Goal: Task Accomplishment & Management: Manage account settings

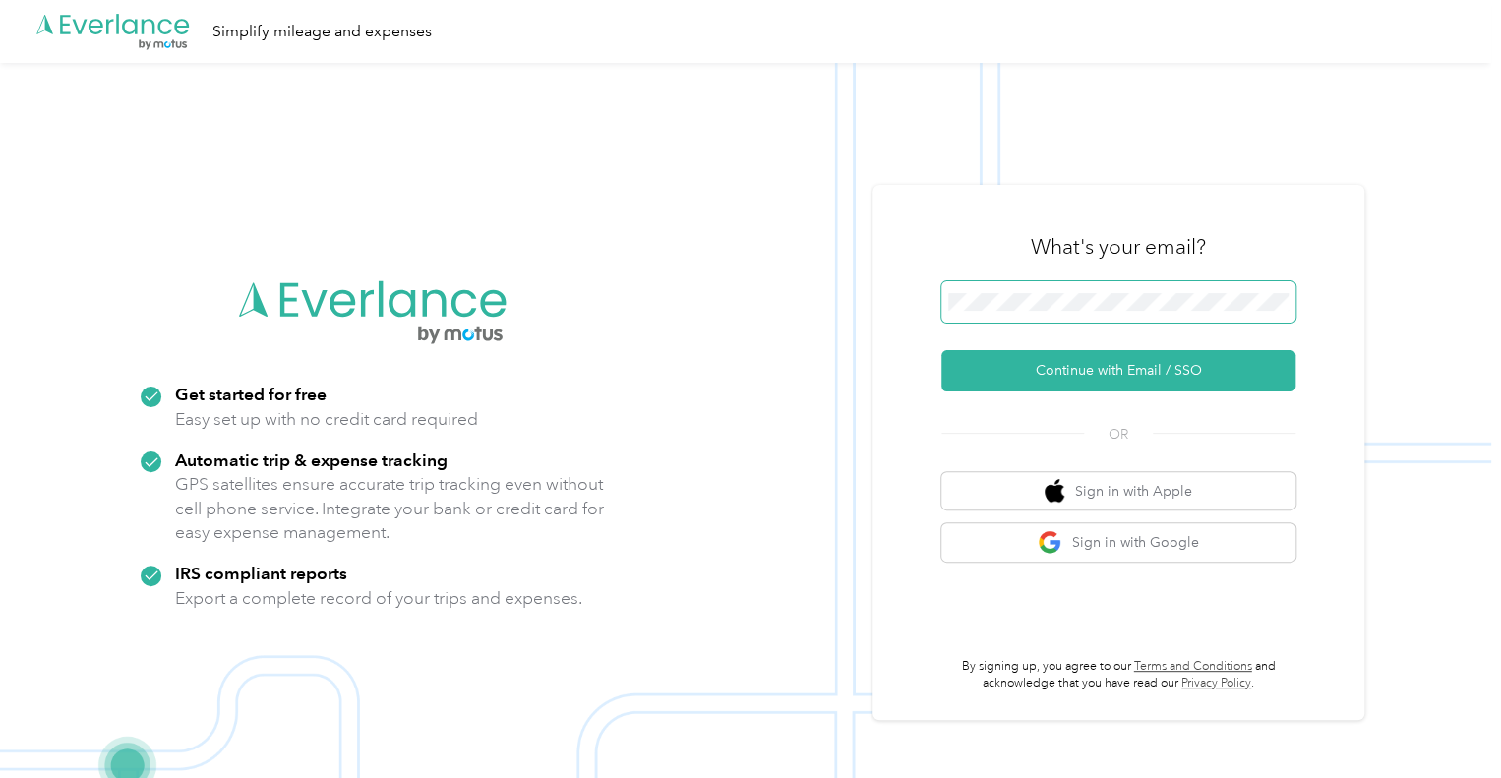
click at [975, 290] on span at bounding box center [1119, 301] width 354 height 41
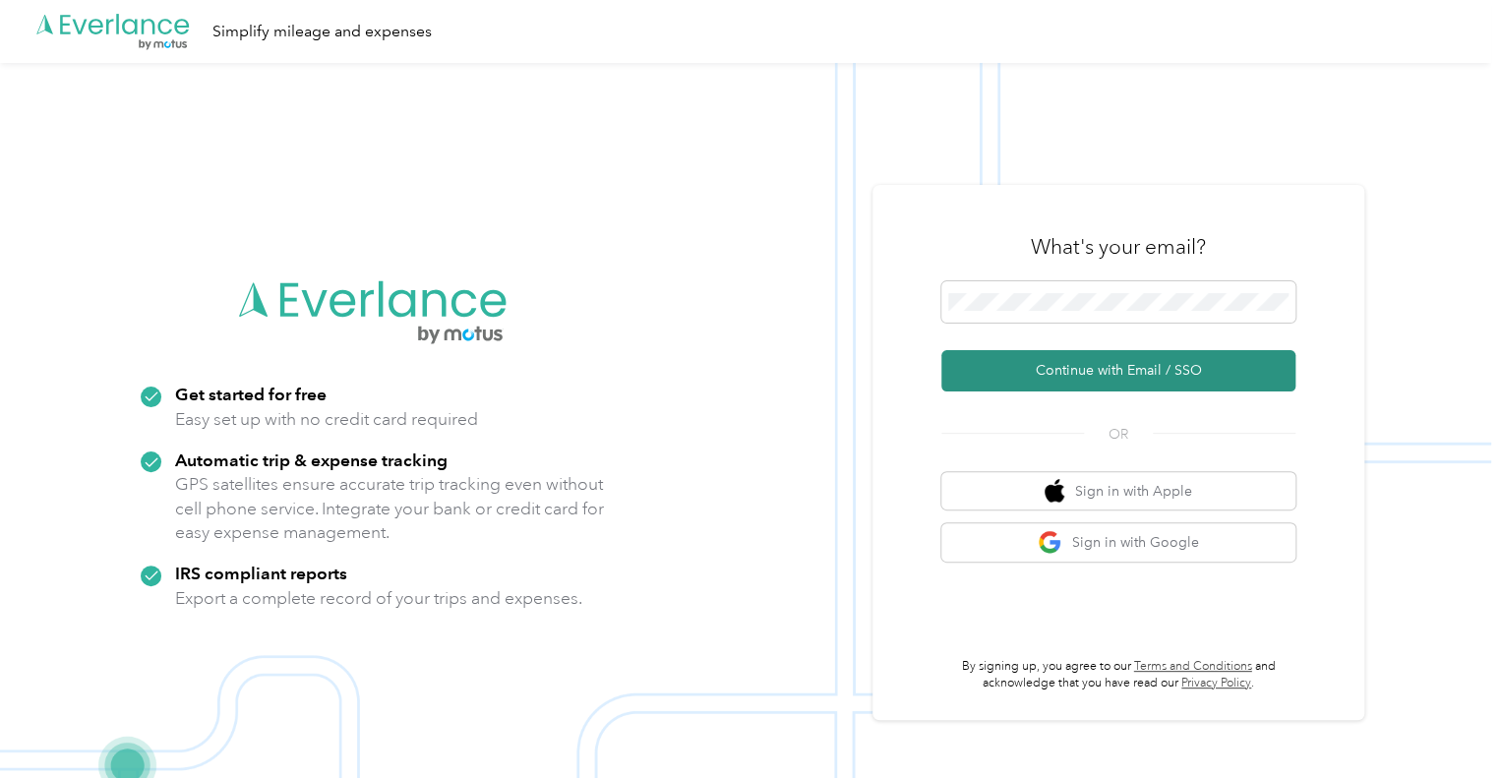
click at [678, 581] on img at bounding box center [746, 452] width 1492 height 778
click at [1024, 365] on button "Continue with Email / SSO" at bounding box center [1119, 370] width 354 height 41
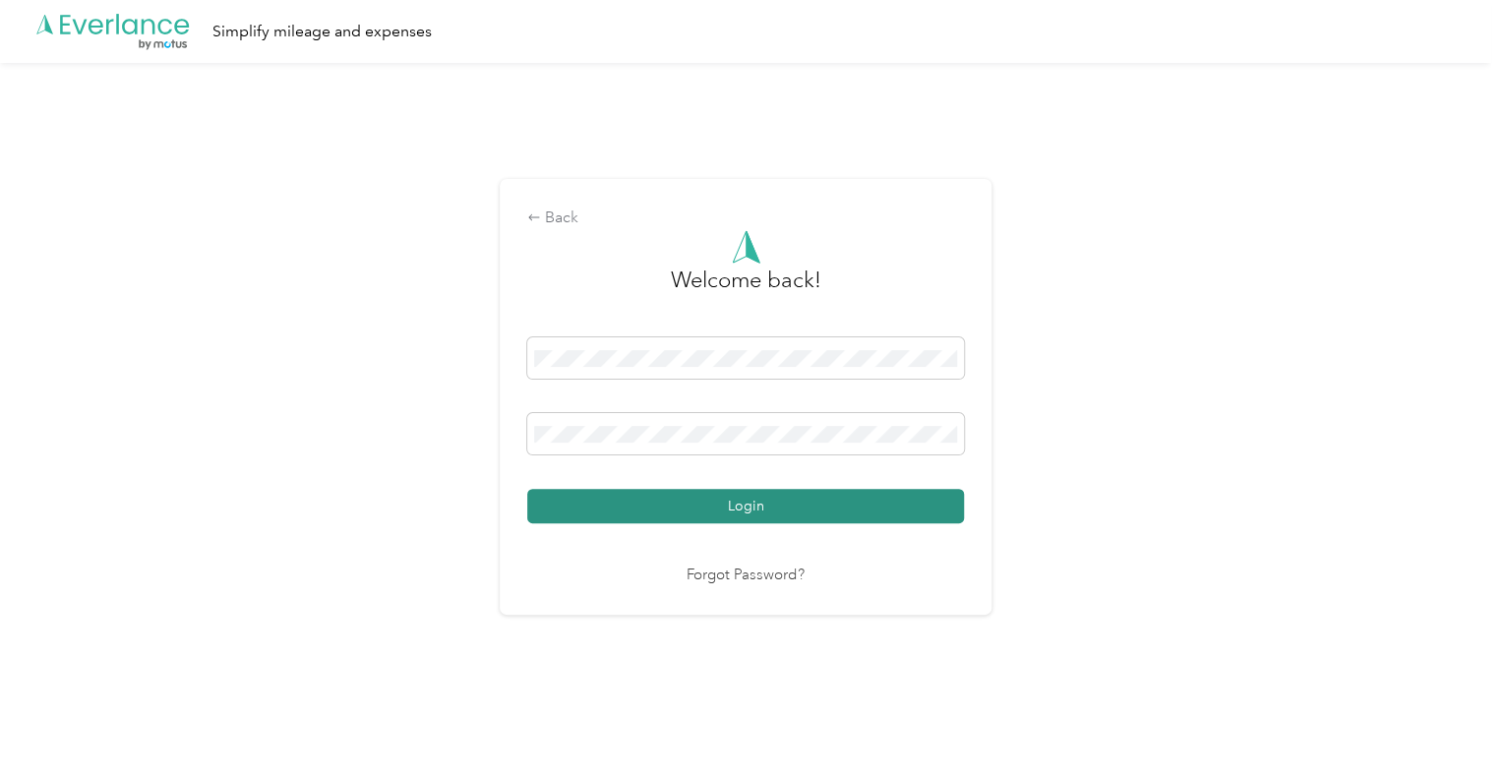
click at [741, 498] on button "Login" at bounding box center [745, 506] width 437 height 34
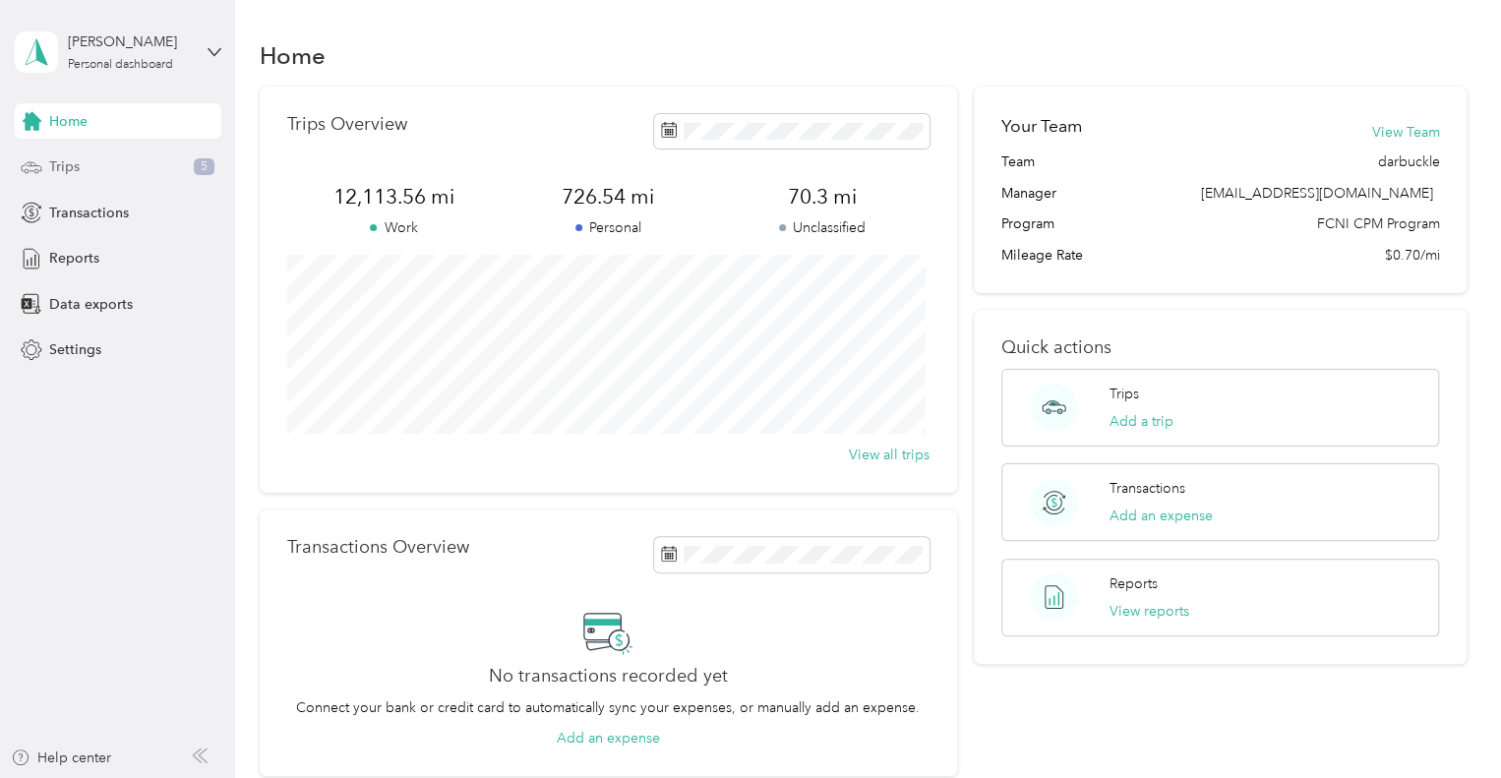
click at [91, 168] on div "Trips 5" at bounding box center [118, 167] width 207 height 35
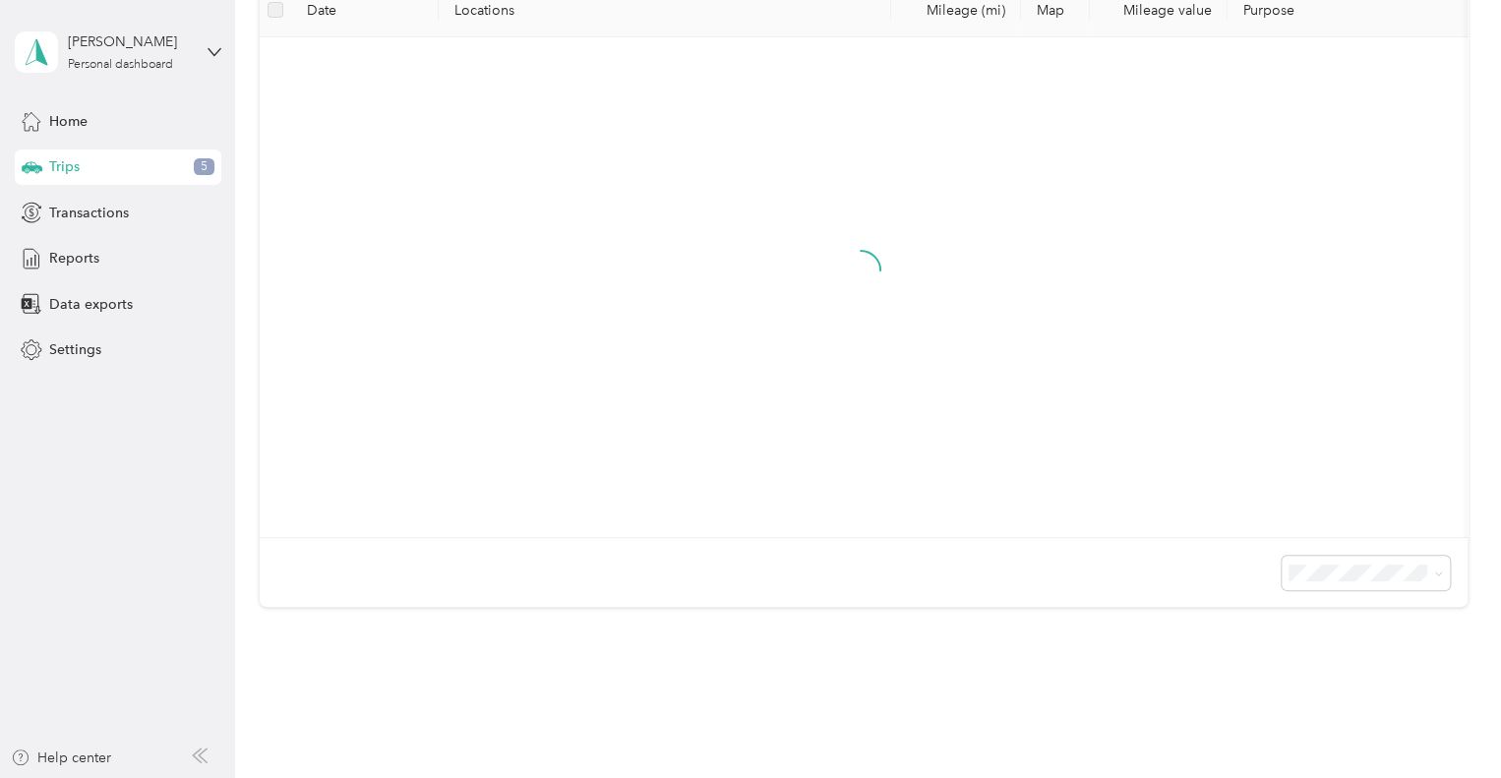
scroll to position [295, 0]
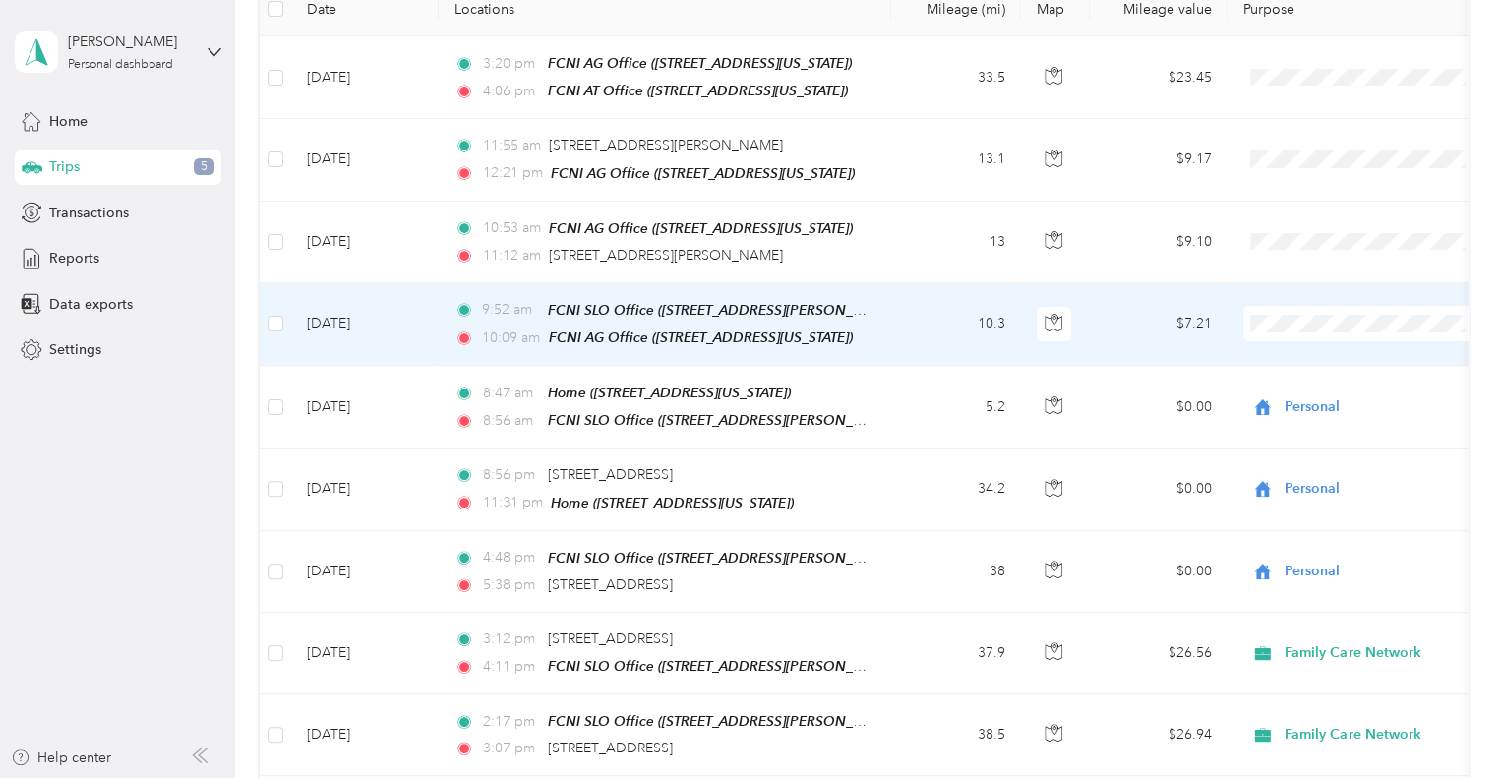
click at [1323, 347] on span "Family Care Network" at bounding box center [1383, 354] width 182 height 21
click at [866, 304] on span "FCNI SLO Office ([STREET_ADDRESS][PERSON_NAME][US_STATE])" at bounding box center [759, 310] width 422 height 17
click at [907, 316] on td "10.3" at bounding box center [956, 324] width 130 height 83
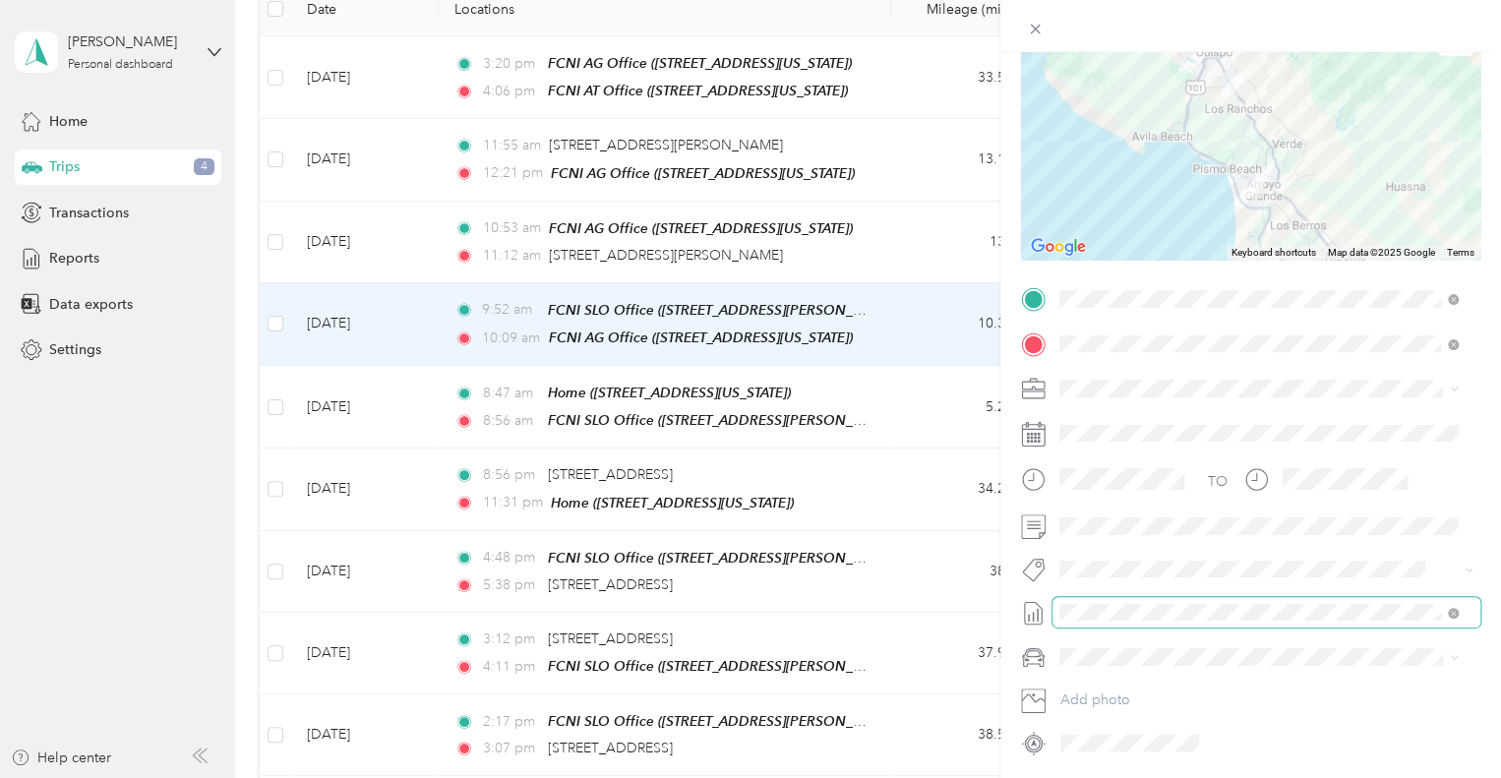
scroll to position [197, 0]
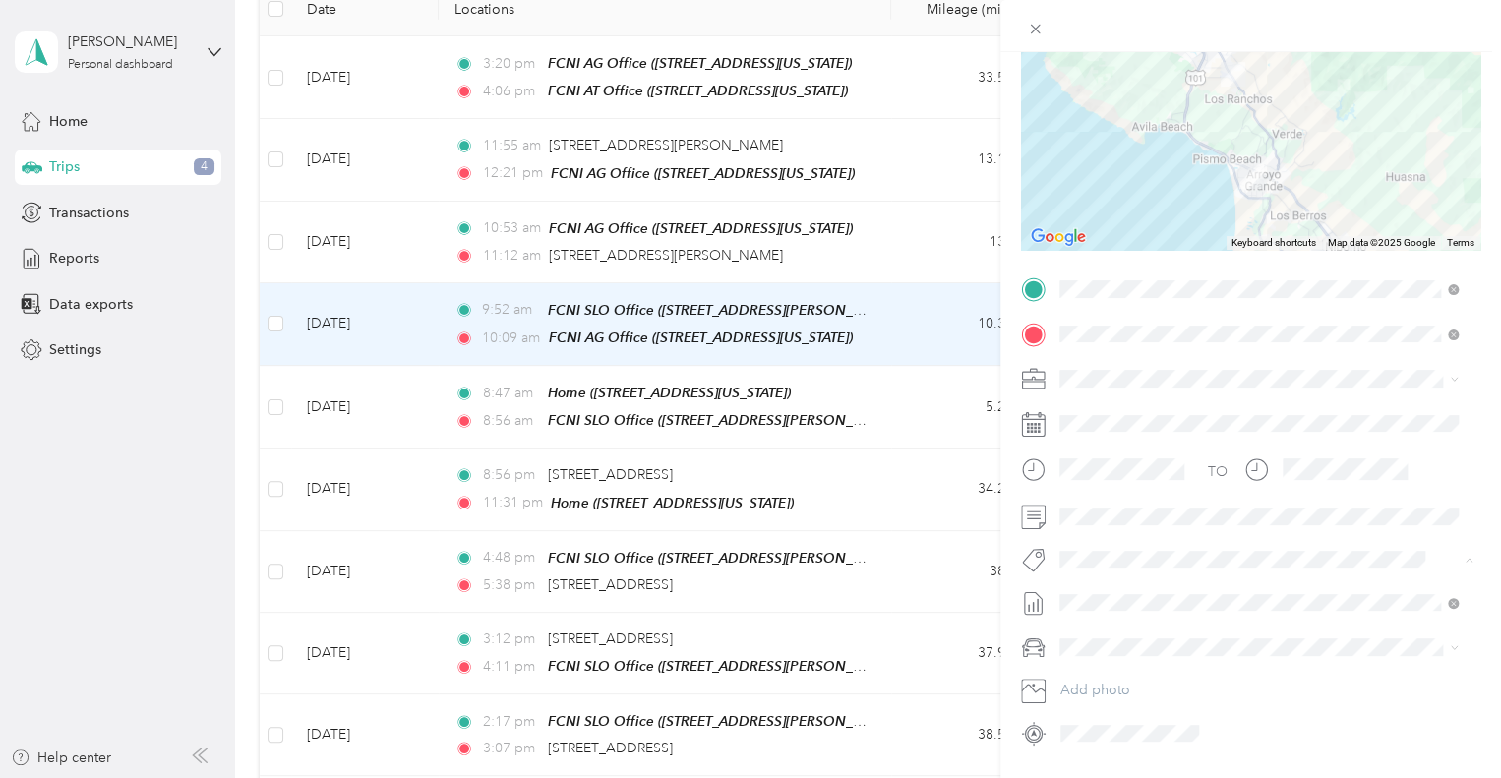
click at [1086, 479] on span "Hsp" at bounding box center [1091, 476] width 22 height 18
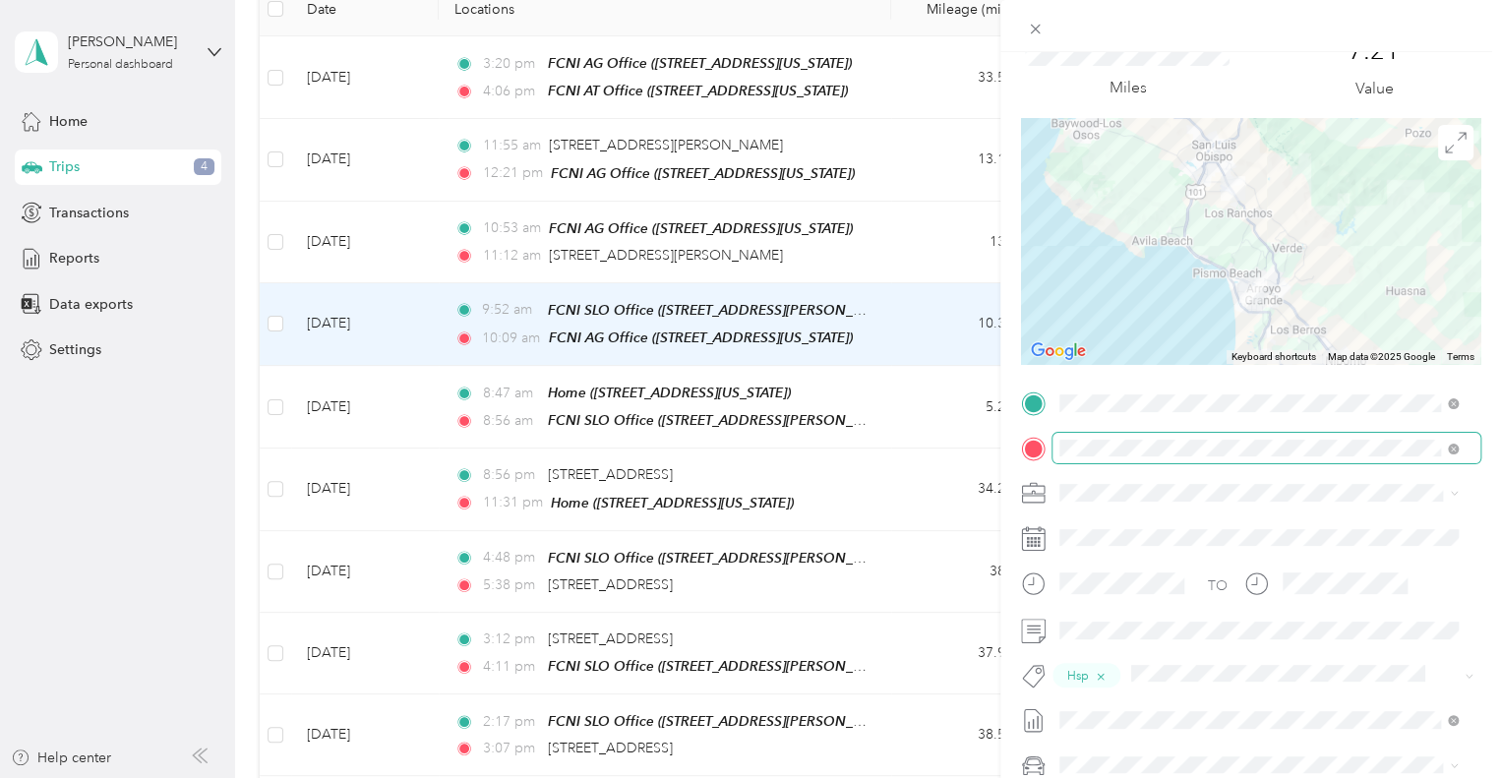
scroll to position [0, 0]
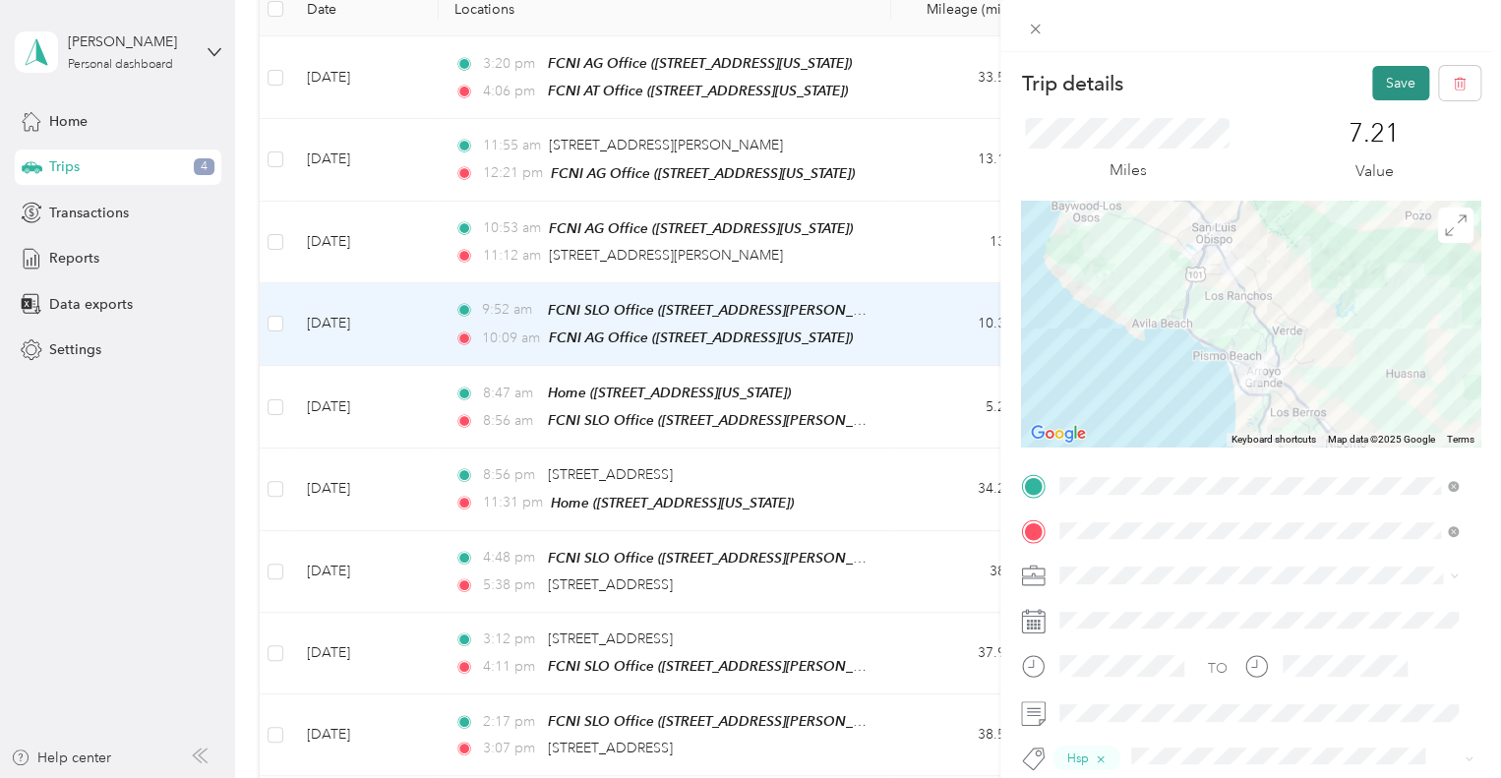
click at [1390, 86] on button "Save" at bounding box center [1401, 83] width 57 height 34
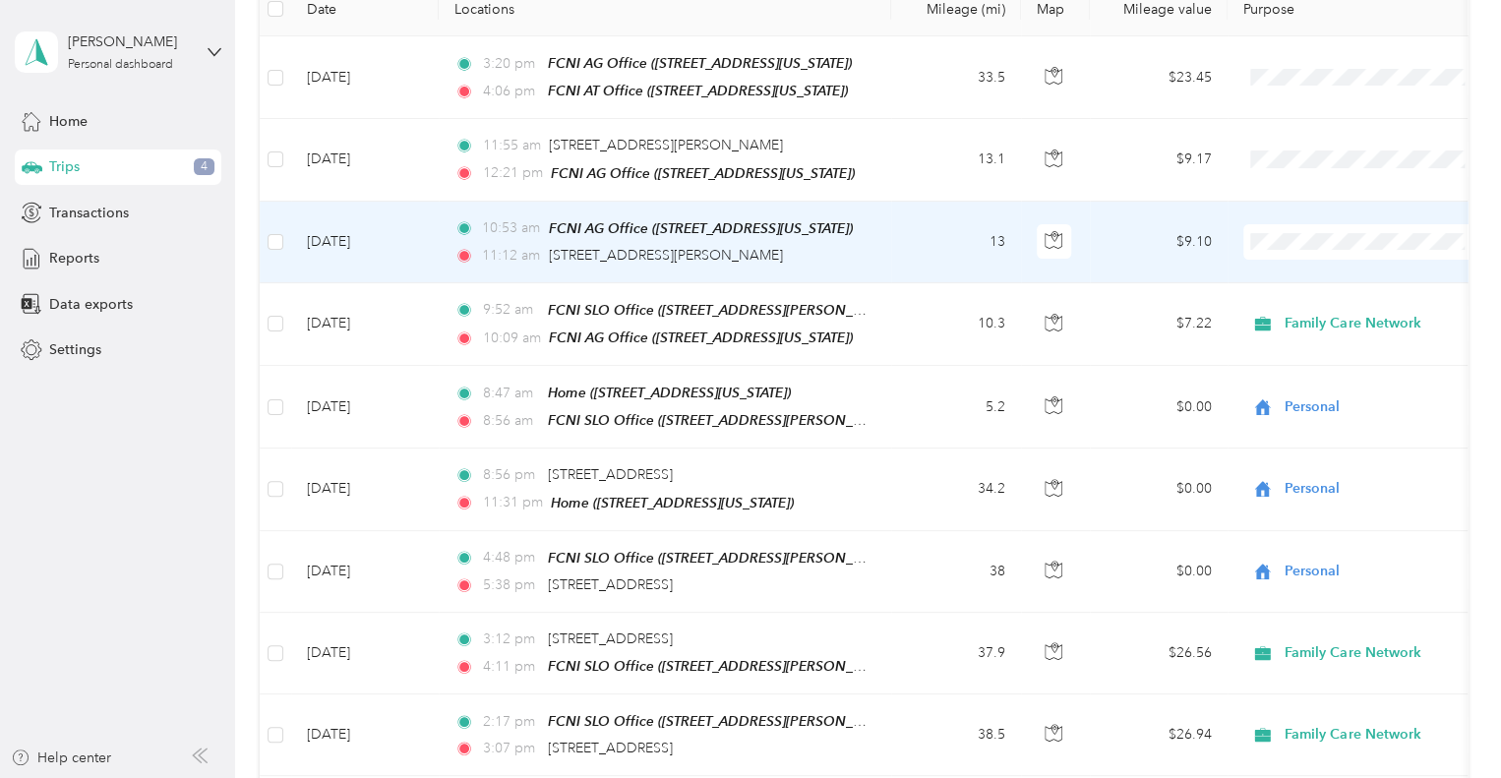
click at [374, 239] on td "[DATE]" at bounding box center [365, 243] width 148 height 82
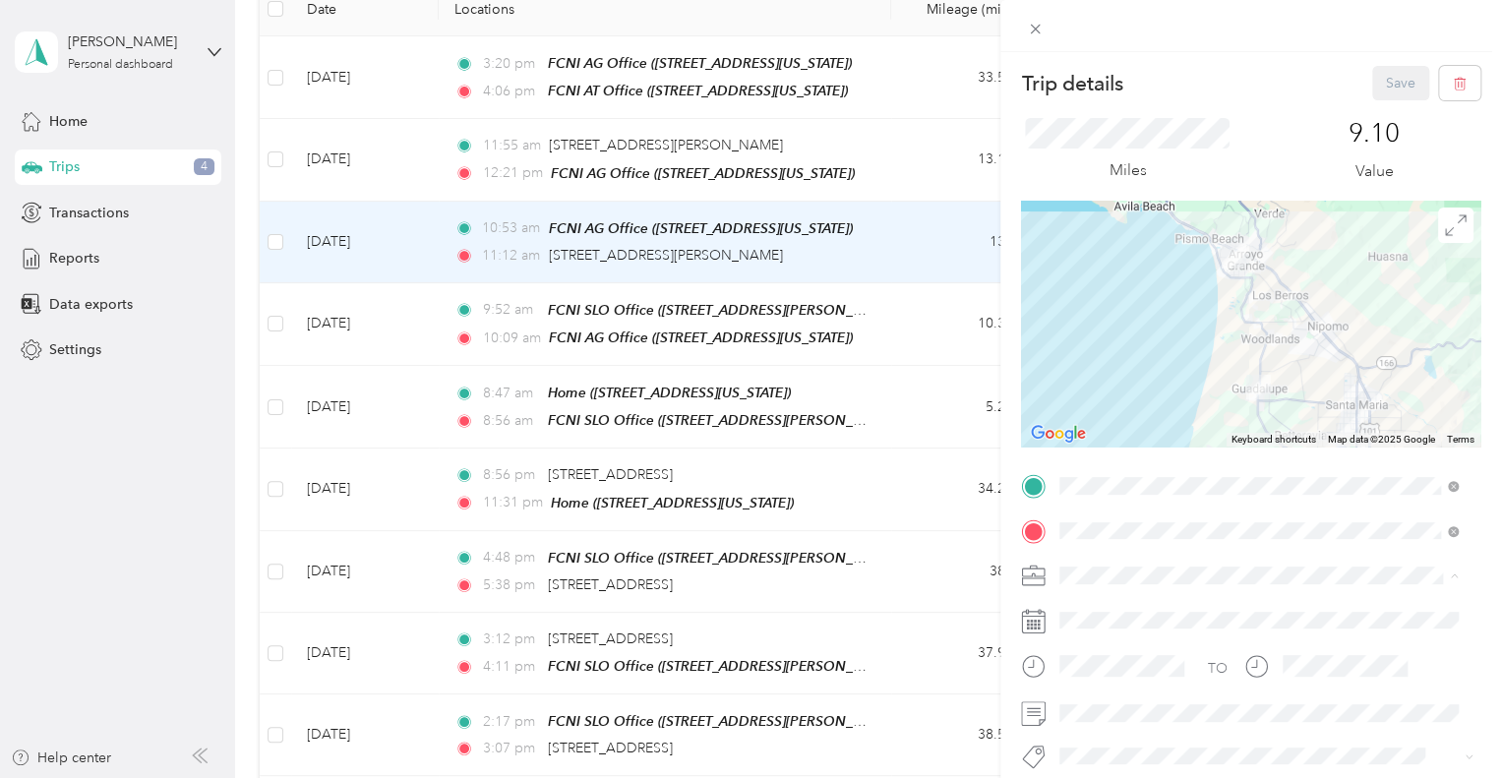
click at [1154, 597] on li "Family Care Network" at bounding box center [1259, 610] width 412 height 34
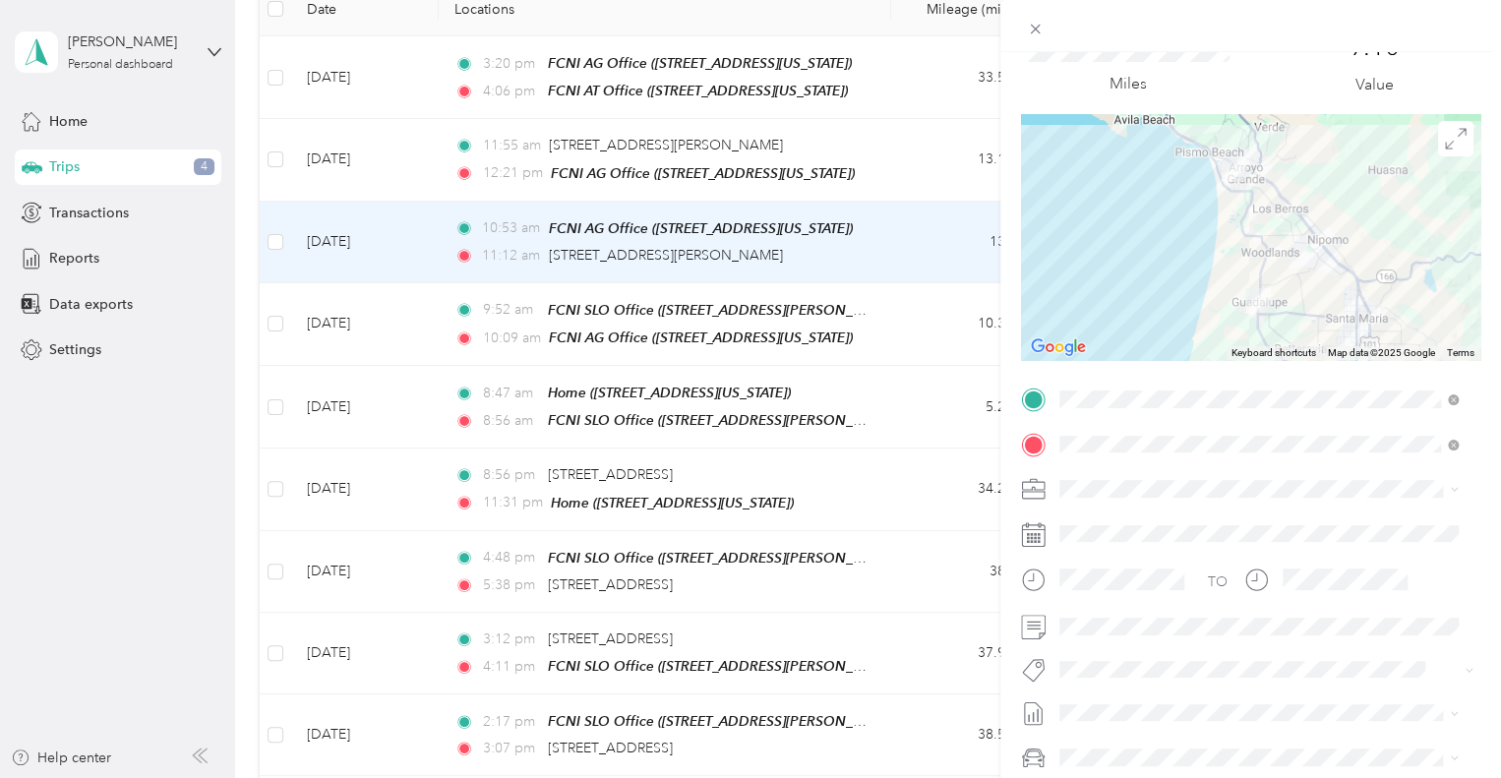
scroll to position [197, 0]
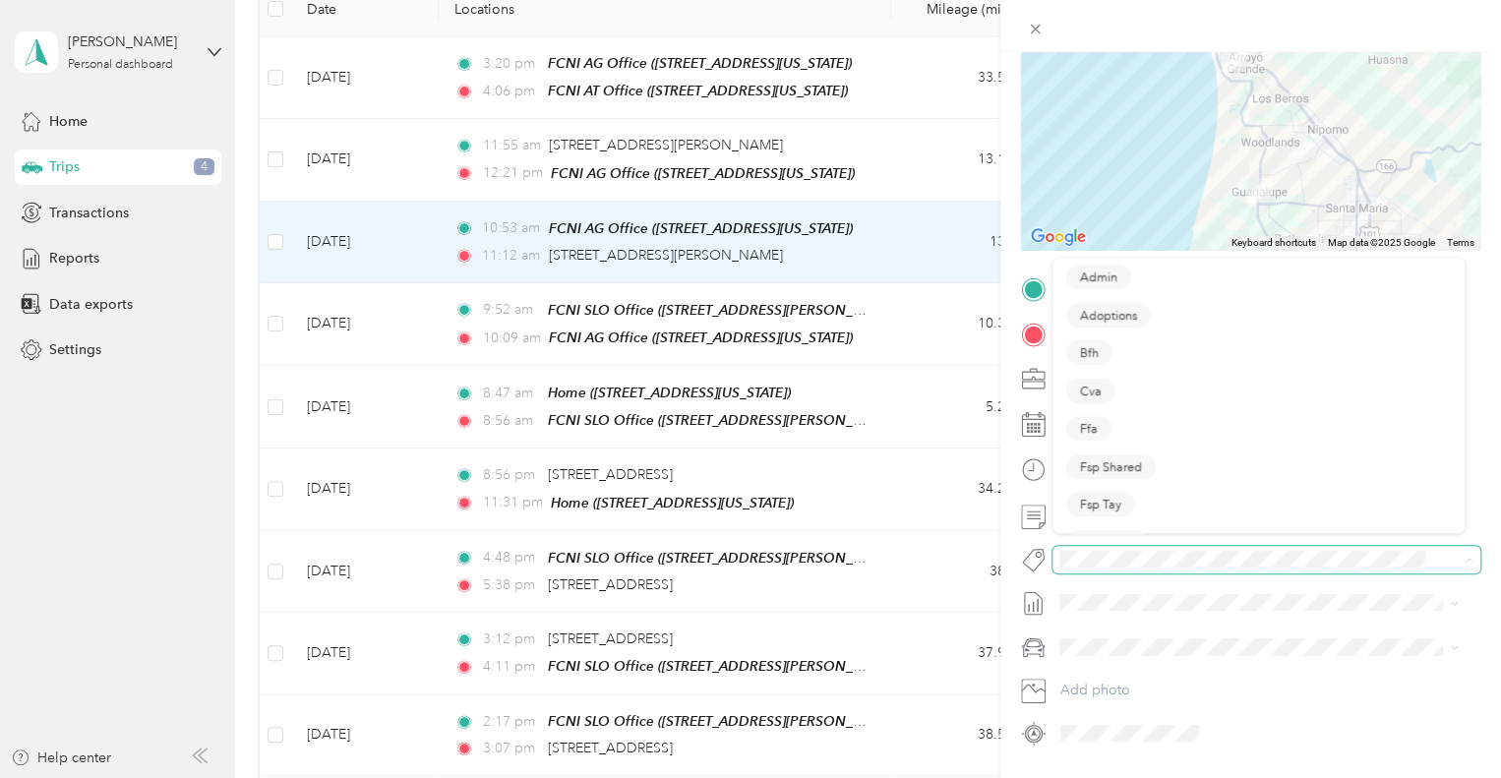
click at [1088, 546] on span at bounding box center [1267, 560] width 428 height 28
click at [1092, 475] on ol "Bfh Fsp Shared Fsp Youth Housing Navigator Housing Voucher Hsp Shelter Specialt…" at bounding box center [1259, 405] width 412 height 275
click at [1148, 549] on span at bounding box center [1250, 559] width 395 height 21
click at [1101, 474] on span "Hsp" at bounding box center [1091, 476] width 22 height 18
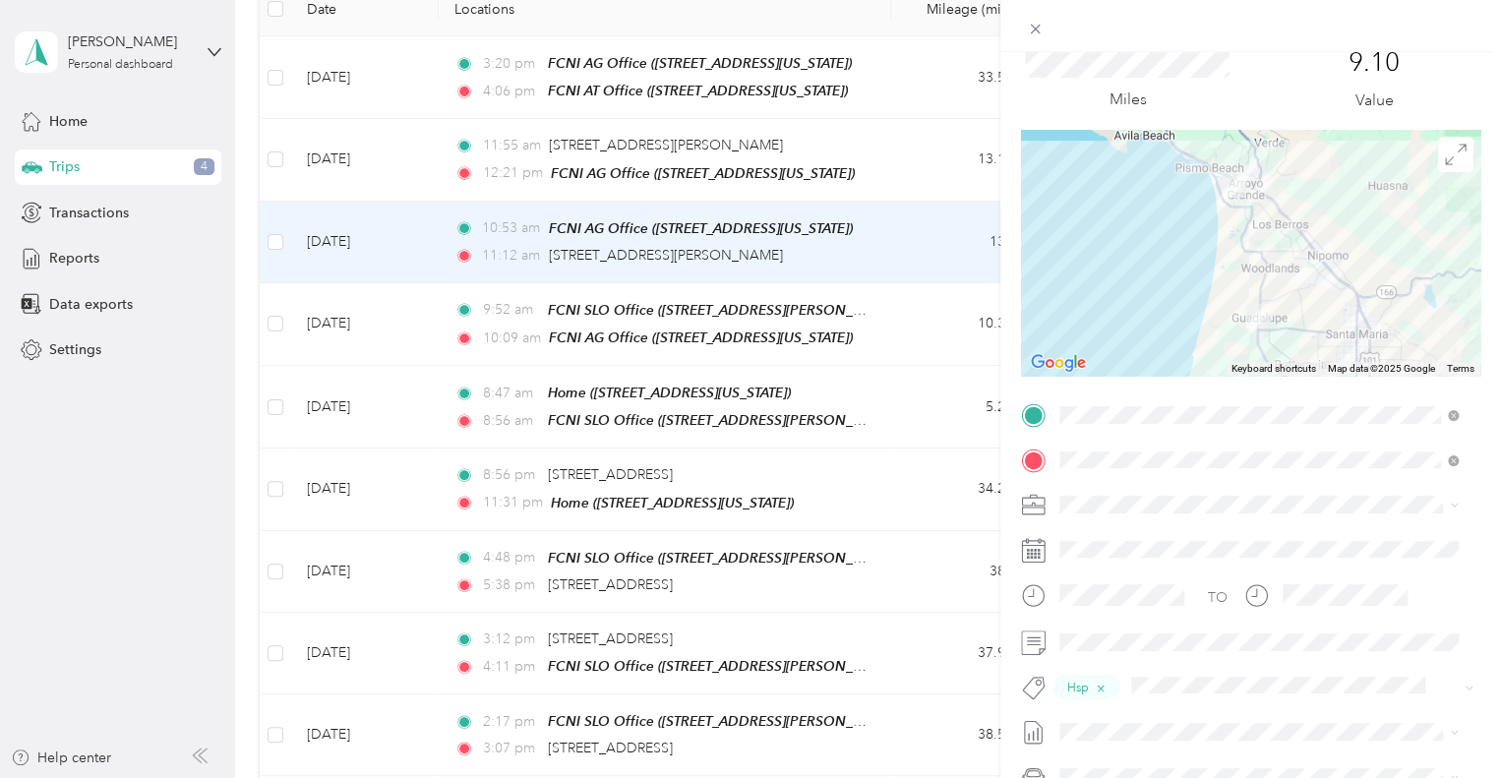
scroll to position [0, 0]
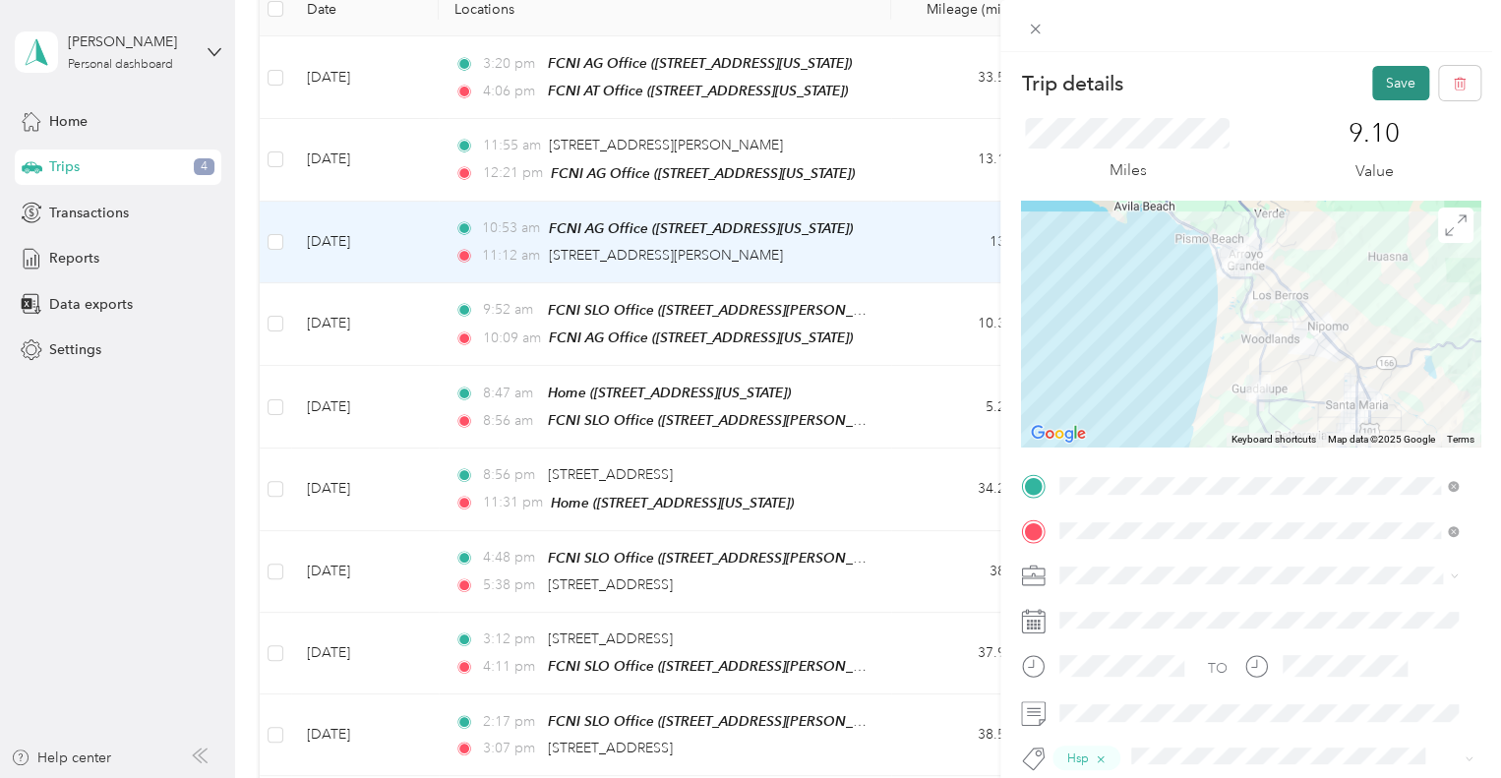
click at [1381, 73] on button "Save" at bounding box center [1401, 83] width 57 height 34
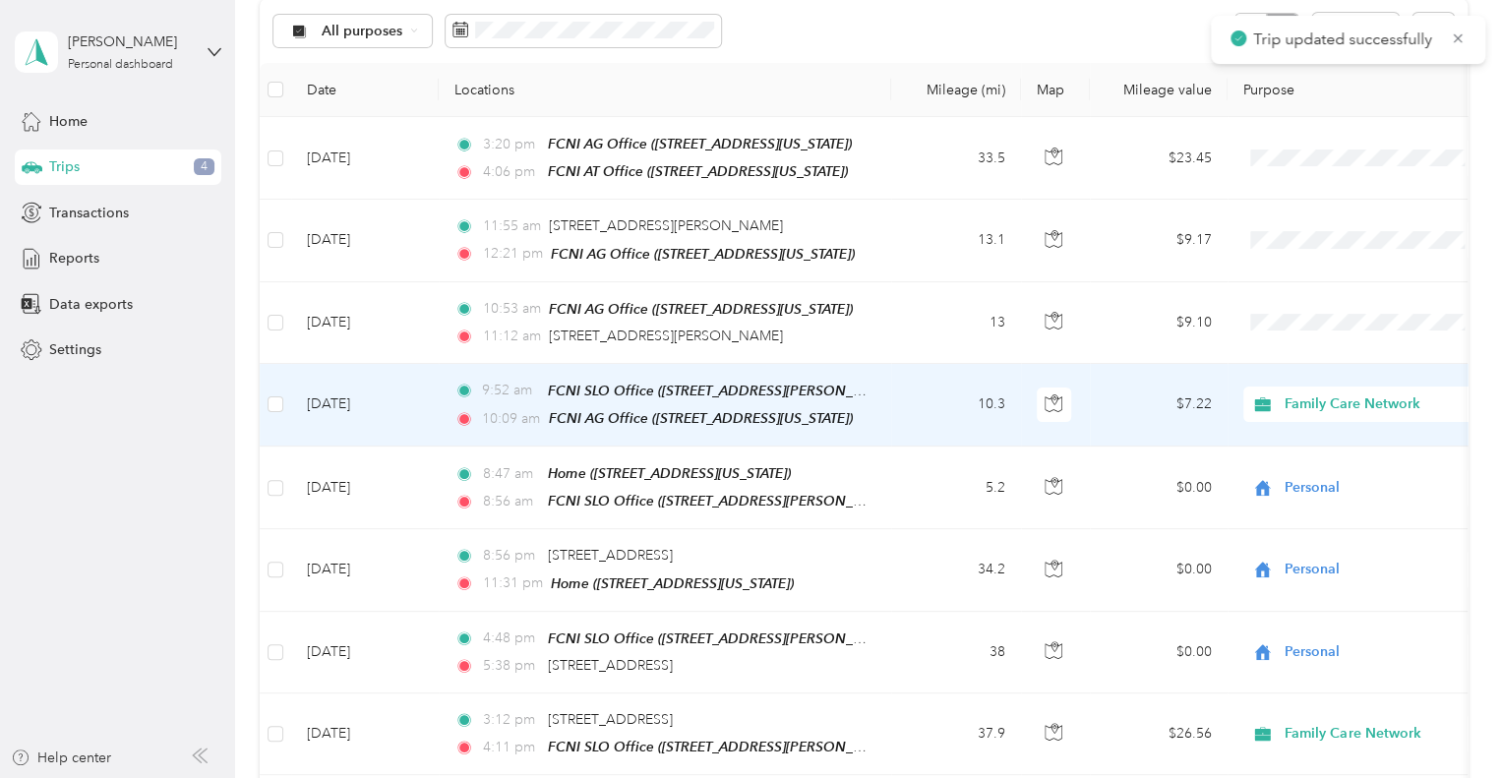
scroll to position [197, 0]
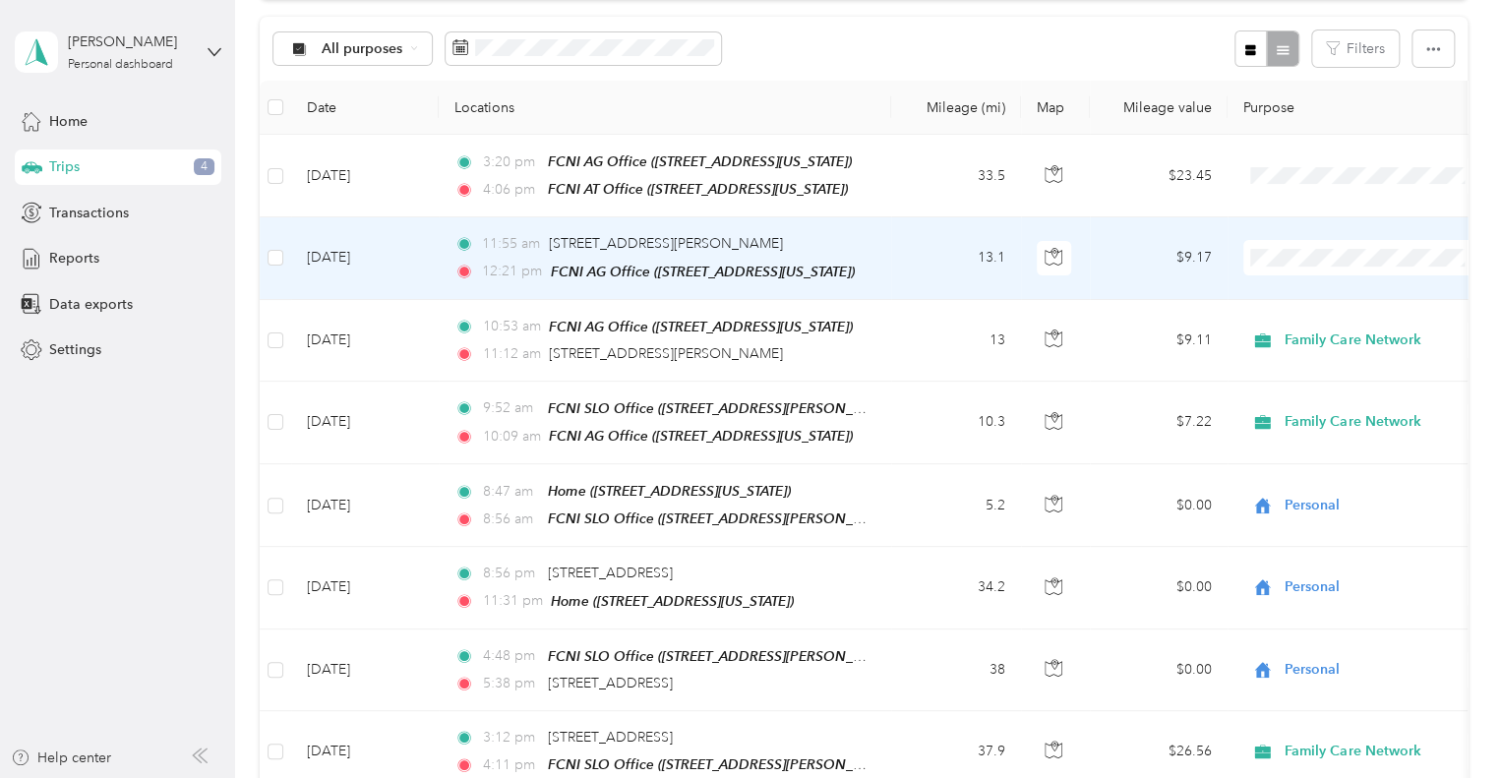
click at [422, 251] on td "[DATE]" at bounding box center [365, 258] width 148 height 82
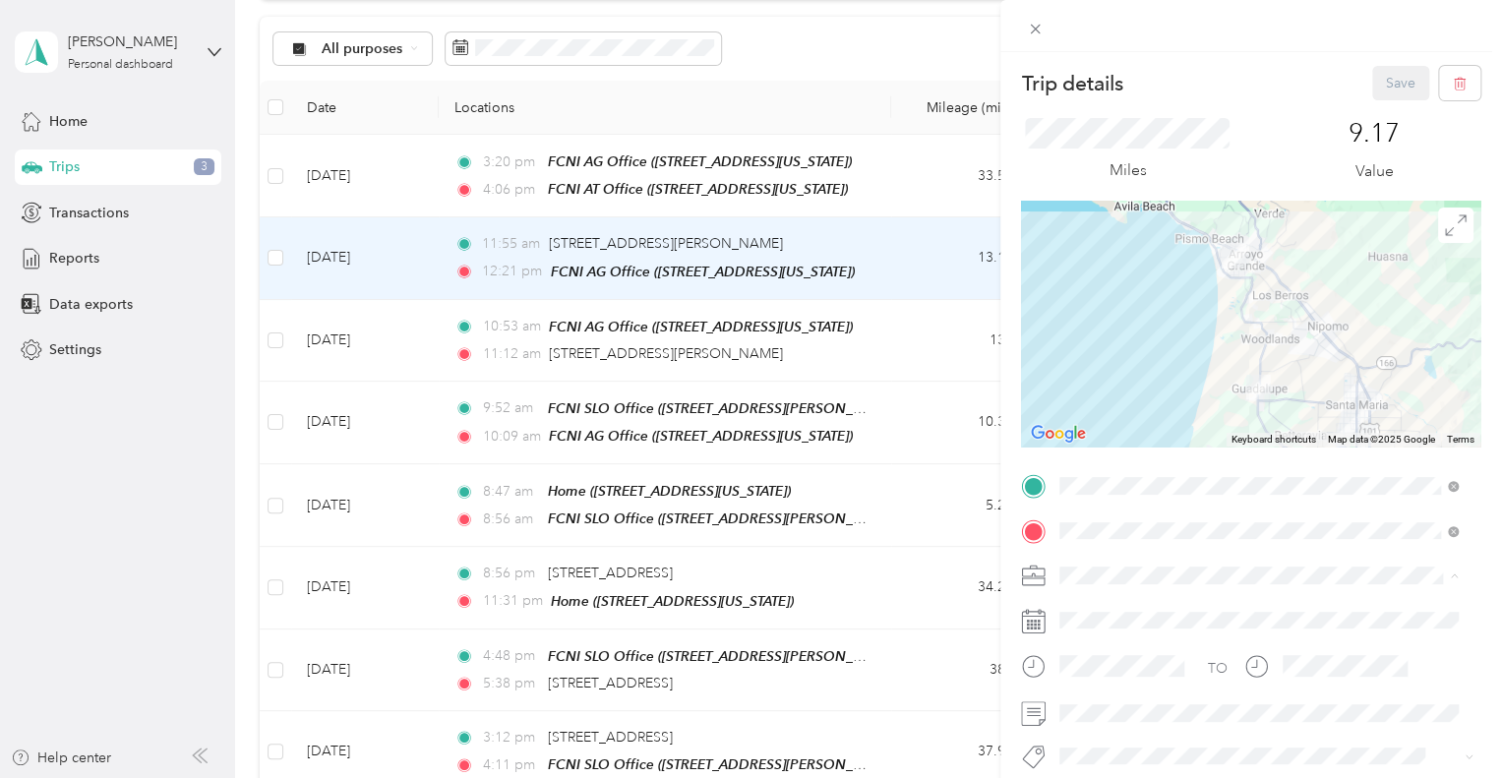
click at [1145, 602] on span "Family Care Network" at bounding box center [1131, 610] width 129 height 17
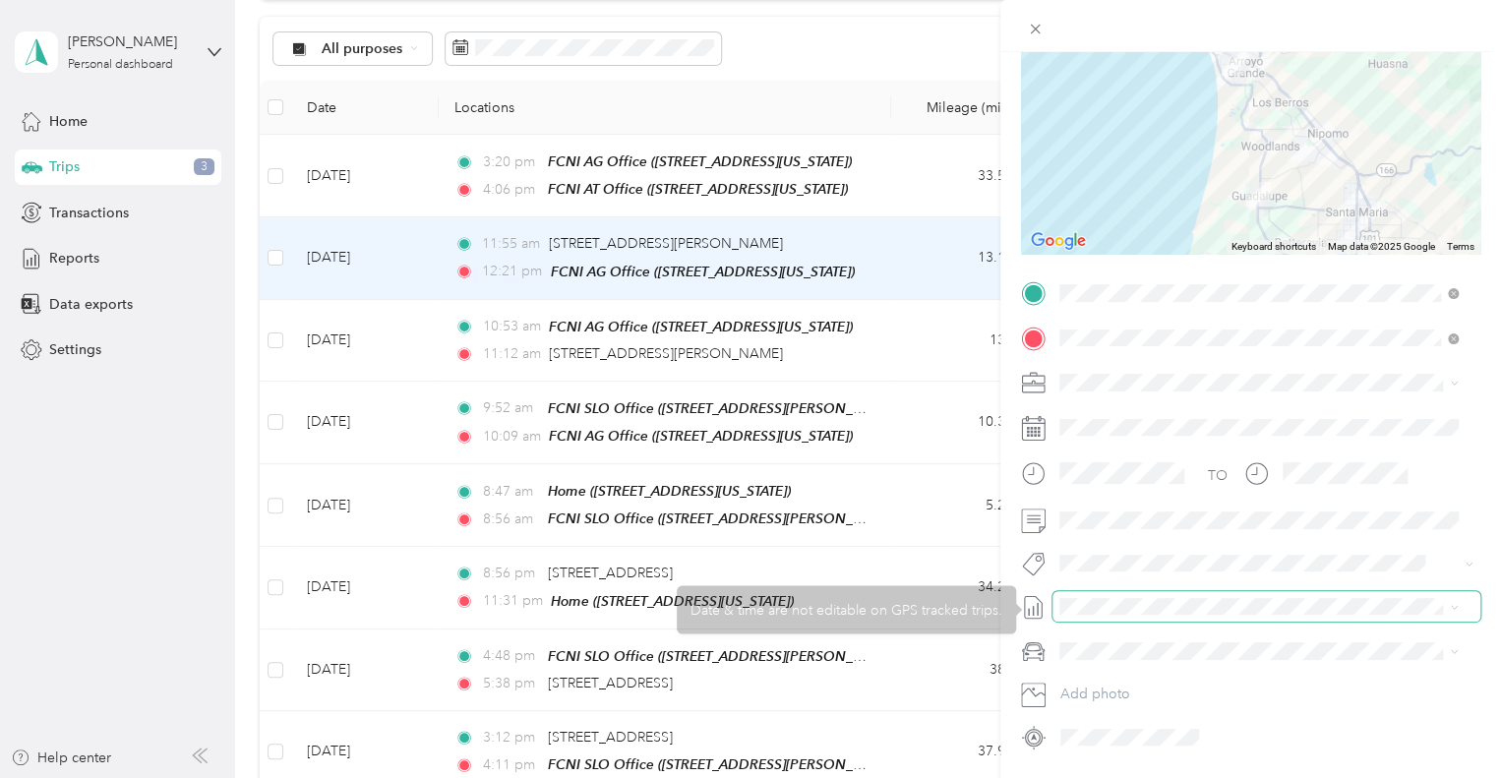
scroll to position [197, 0]
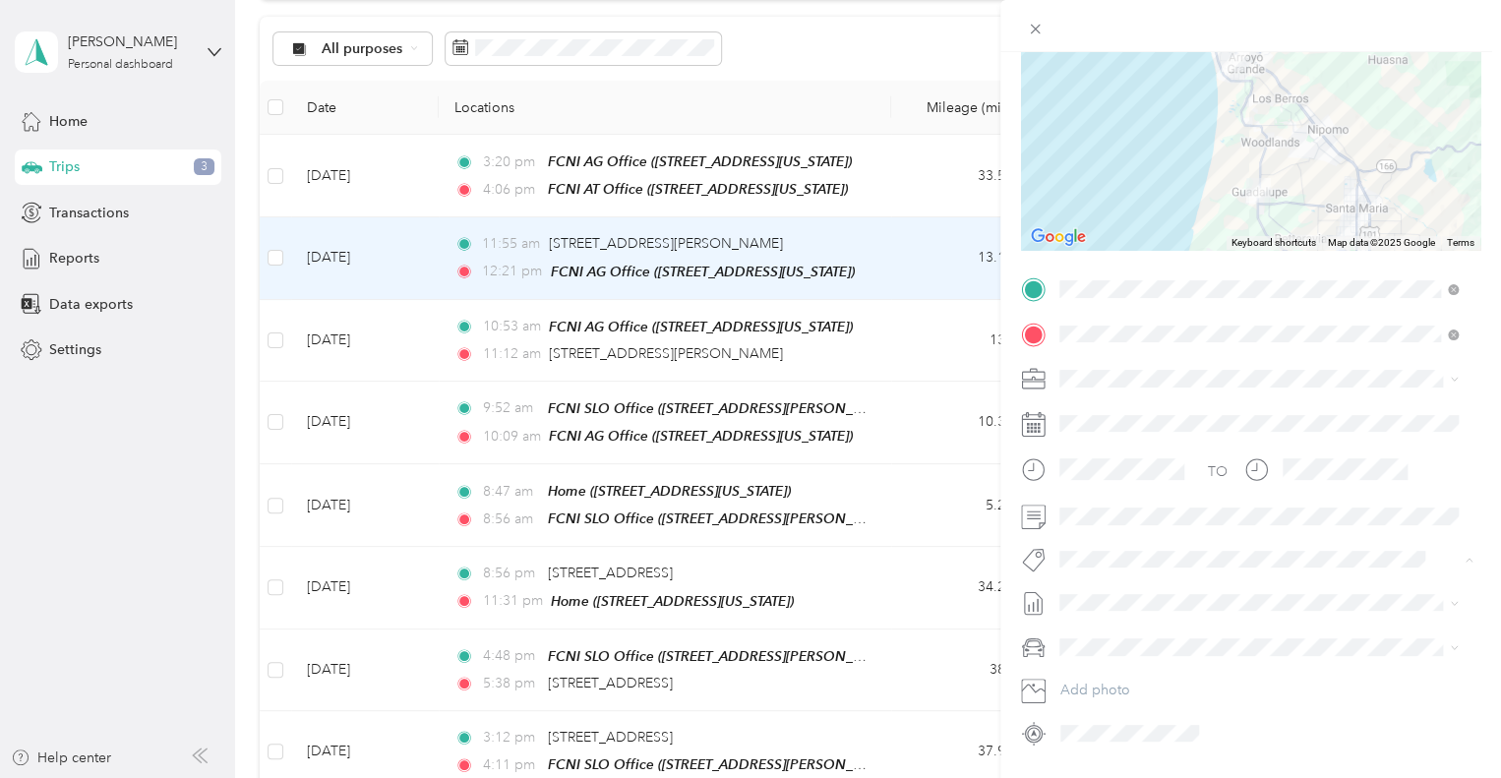
click at [1100, 475] on span "Hsp" at bounding box center [1091, 476] width 22 height 18
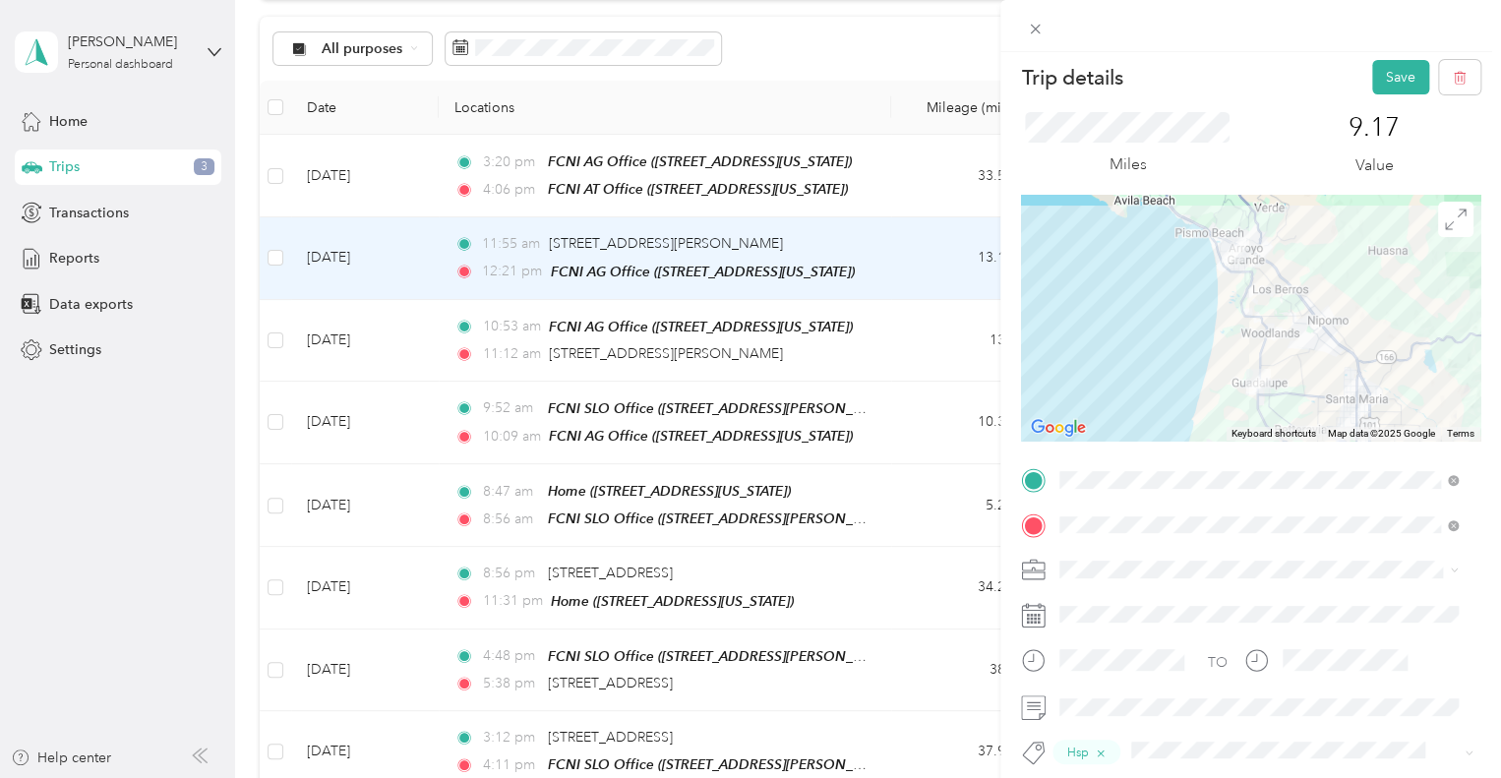
scroll to position [0, 0]
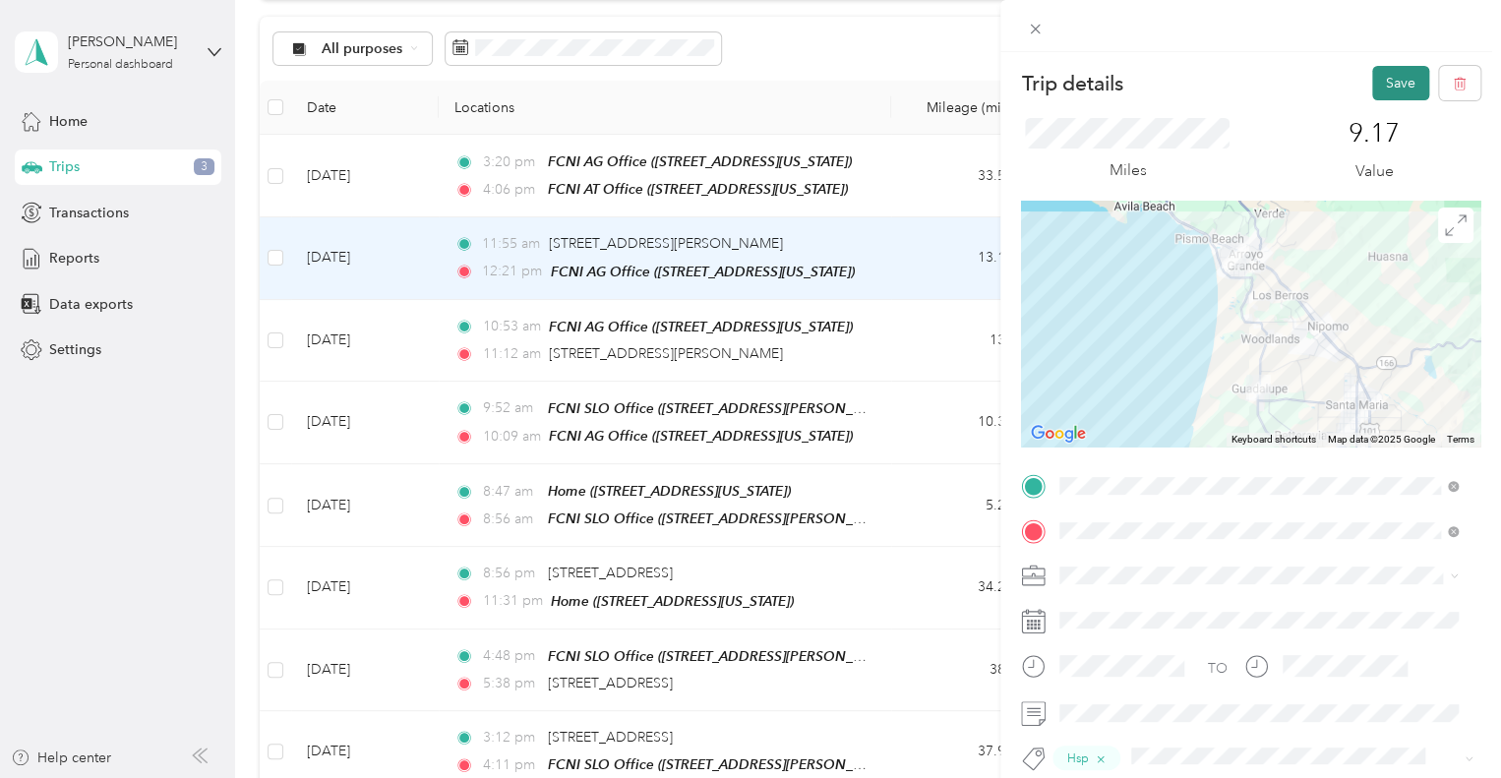
click at [1388, 82] on button "Save" at bounding box center [1401, 83] width 57 height 34
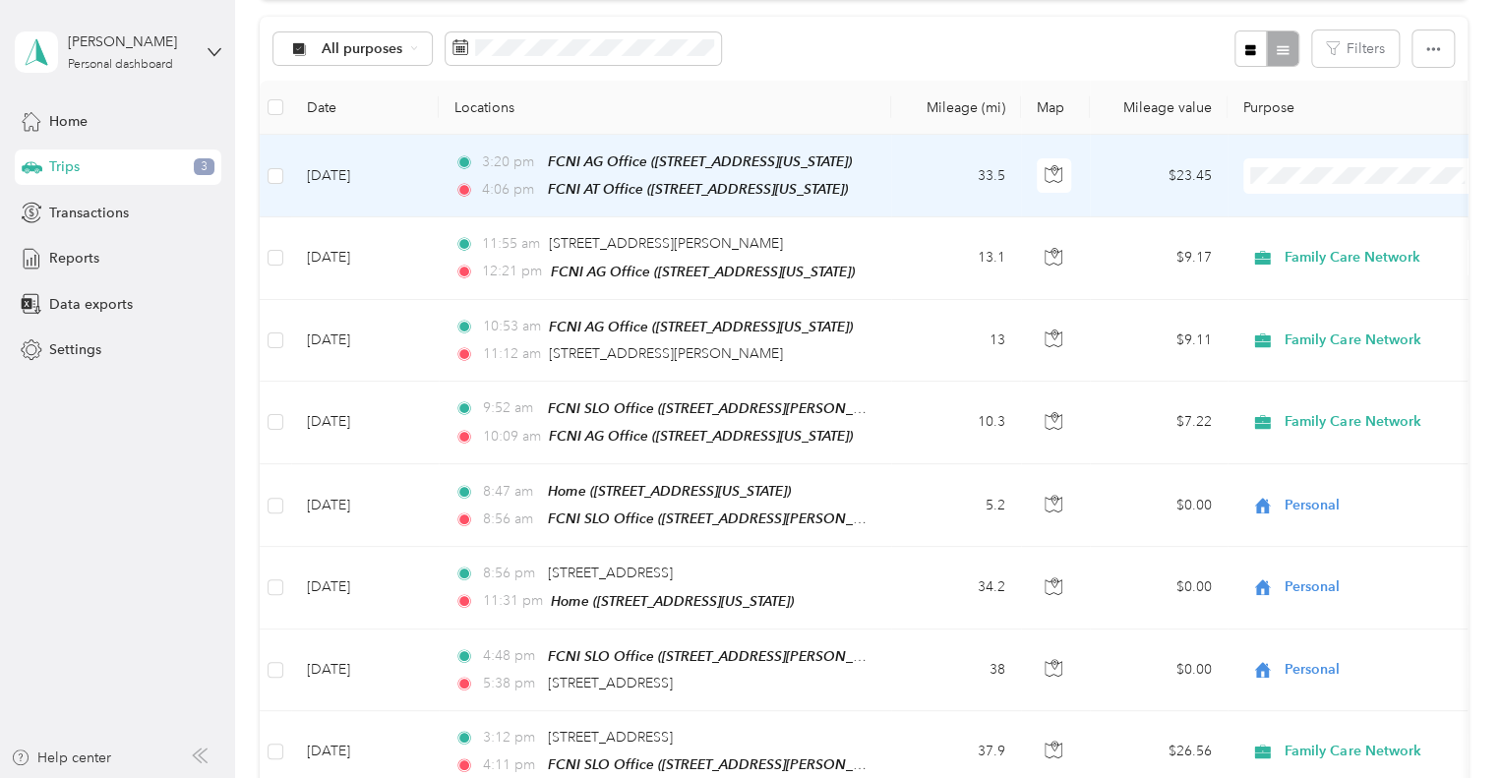
click at [395, 189] on td "[DATE]" at bounding box center [365, 176] width 148 height 83
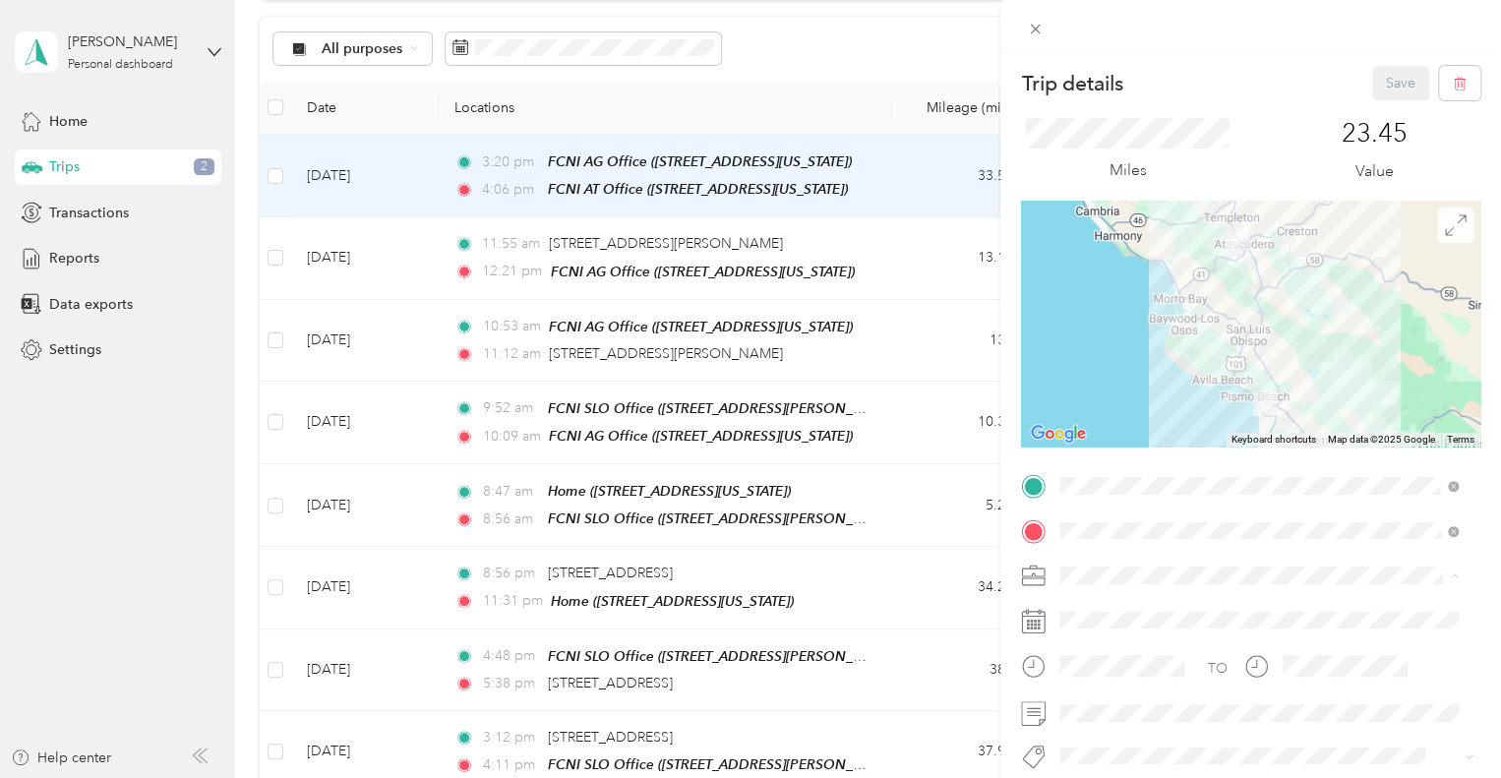
click at [1149, 600] on div "Family Care Network" at bounding box center [1259, 610] width 385 height 21
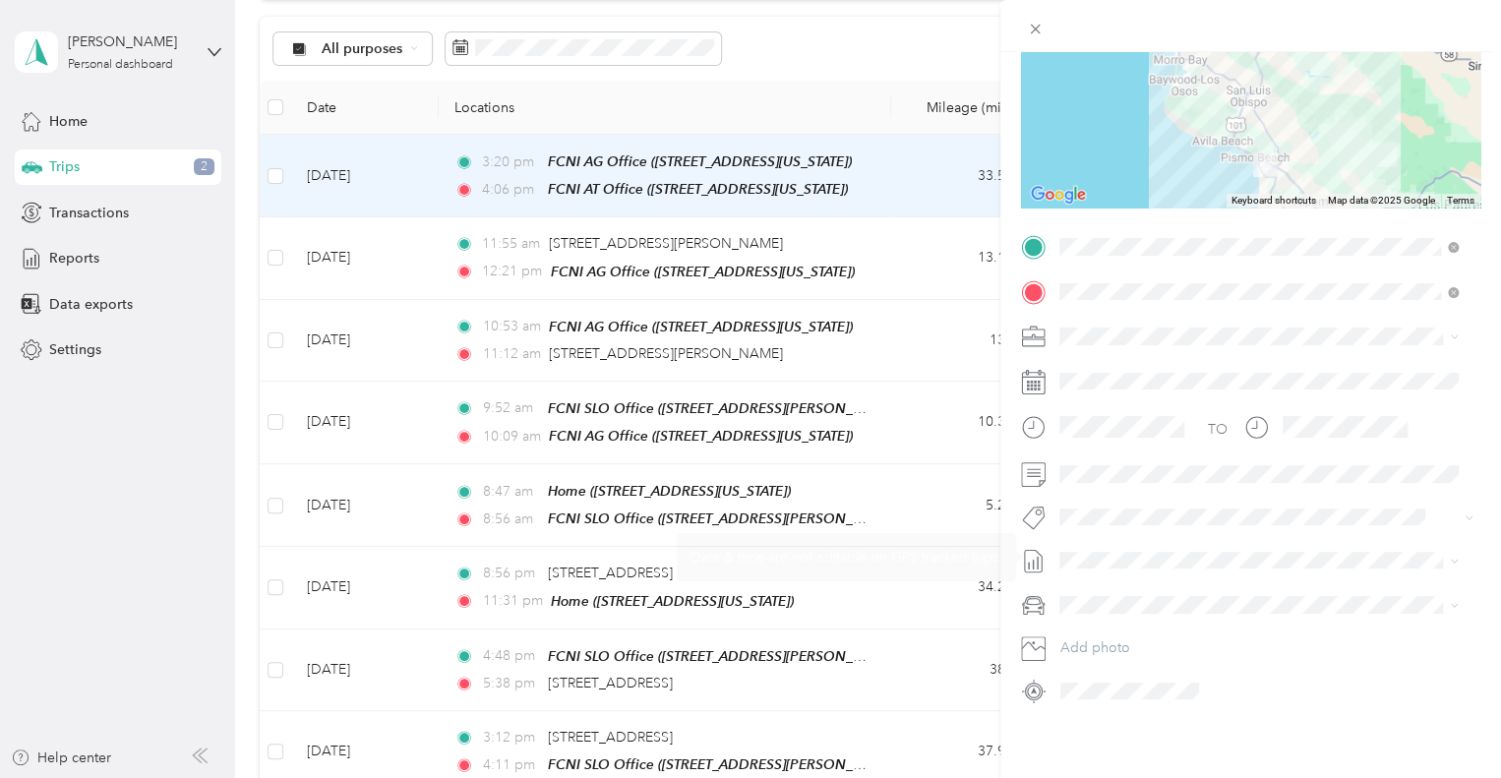
scroll to position [254, 0]
click at [1118, 421] on div "Hsp" at bounding box center [1259, 418] width 385 height 25
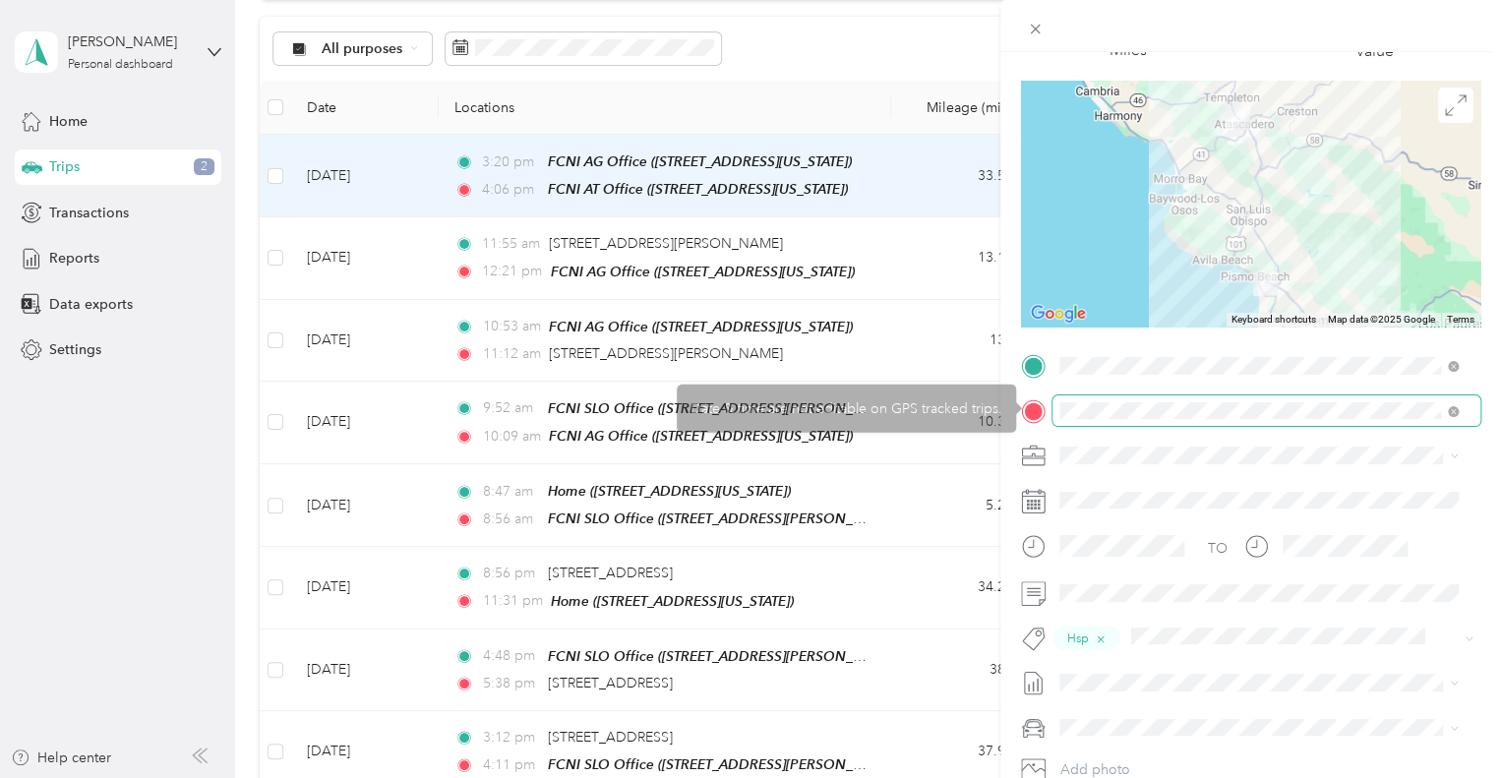
scroll to position [0, 0]
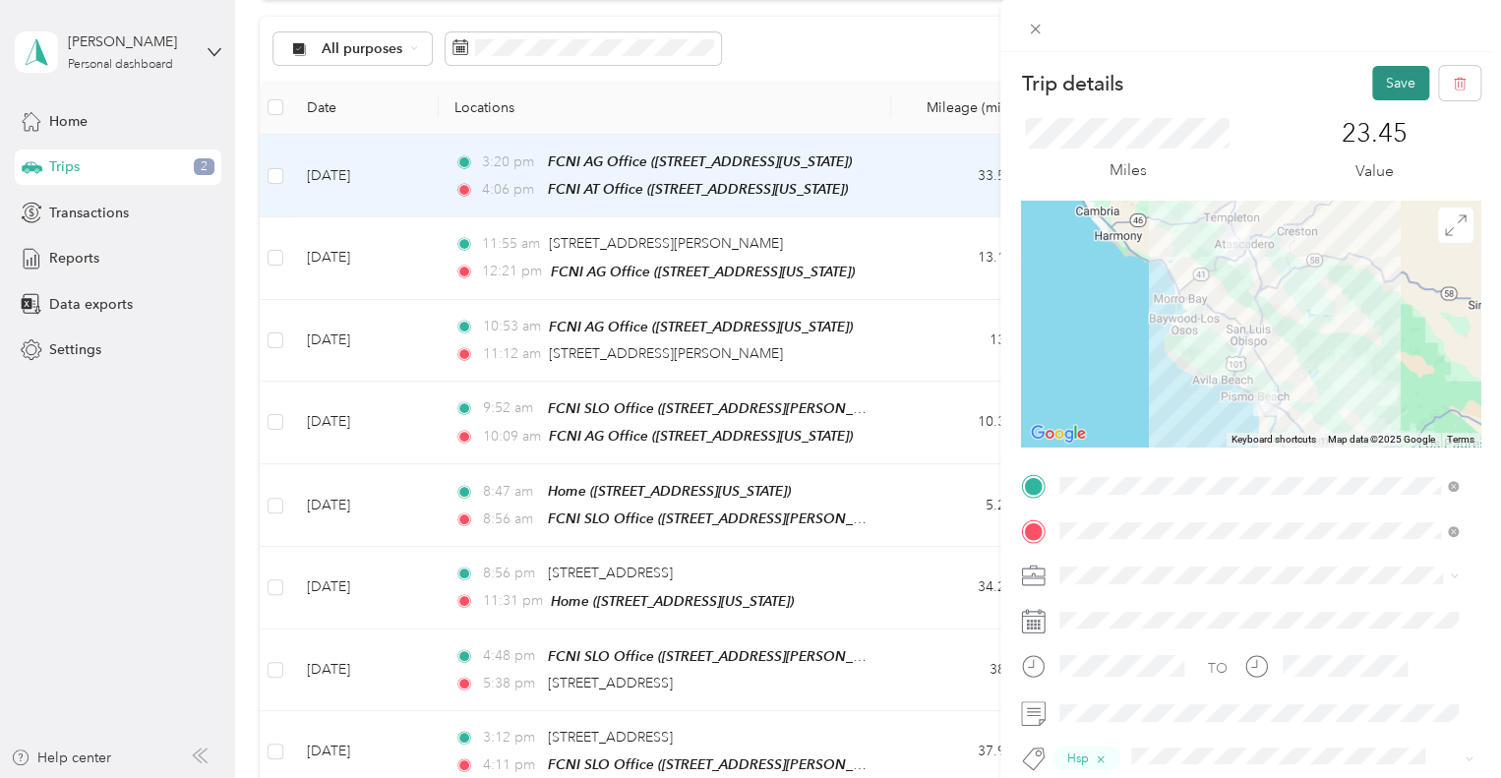
click at [1373, 96] on button "Save" at bounding box center [1401, 83] width 57 height 34
